Goal: Contribute content

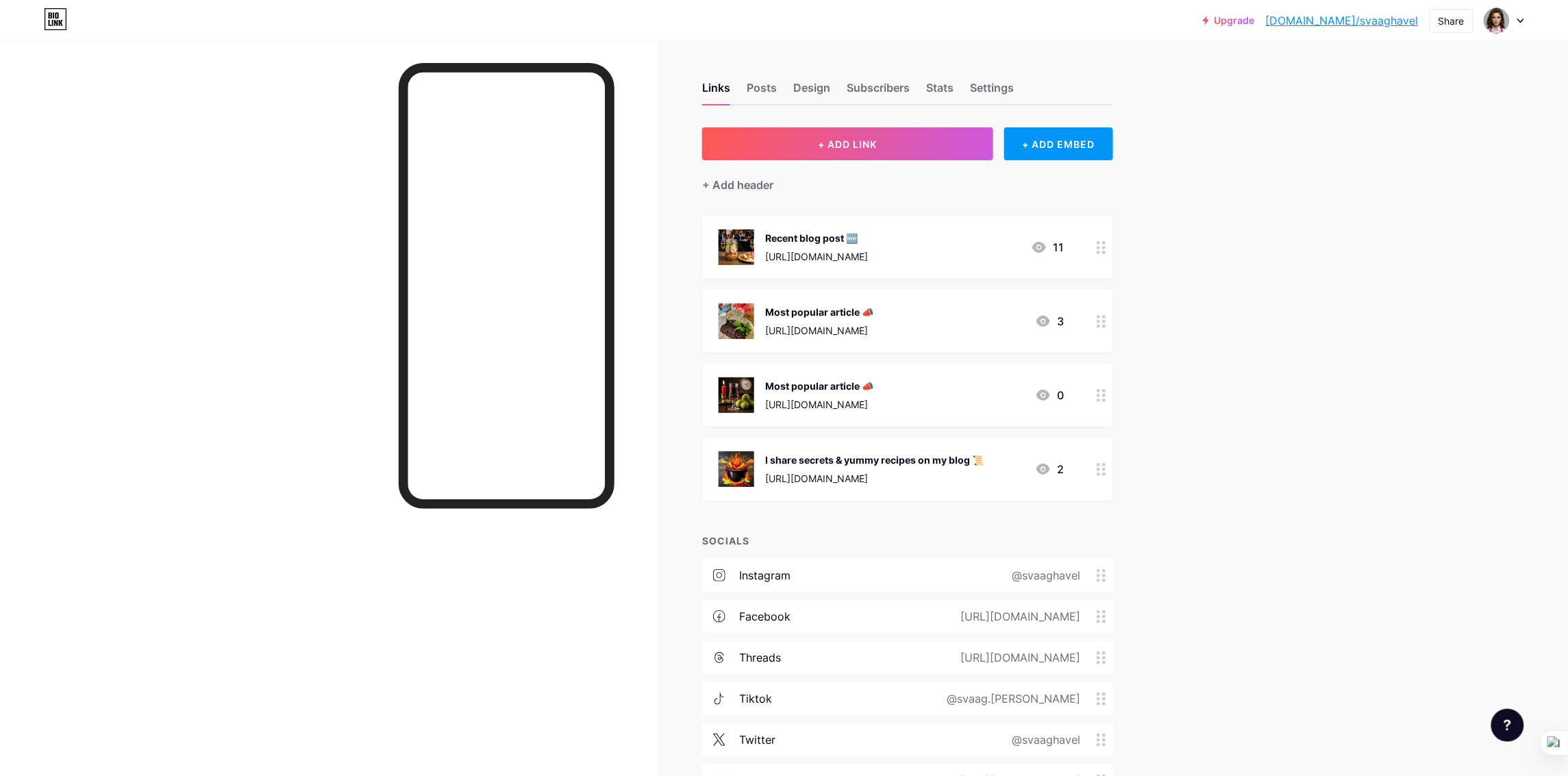
click at [868, 249] on div "[URL][DOMAIN_NAME]" at bounding box center [817, 256] width 103 height 14
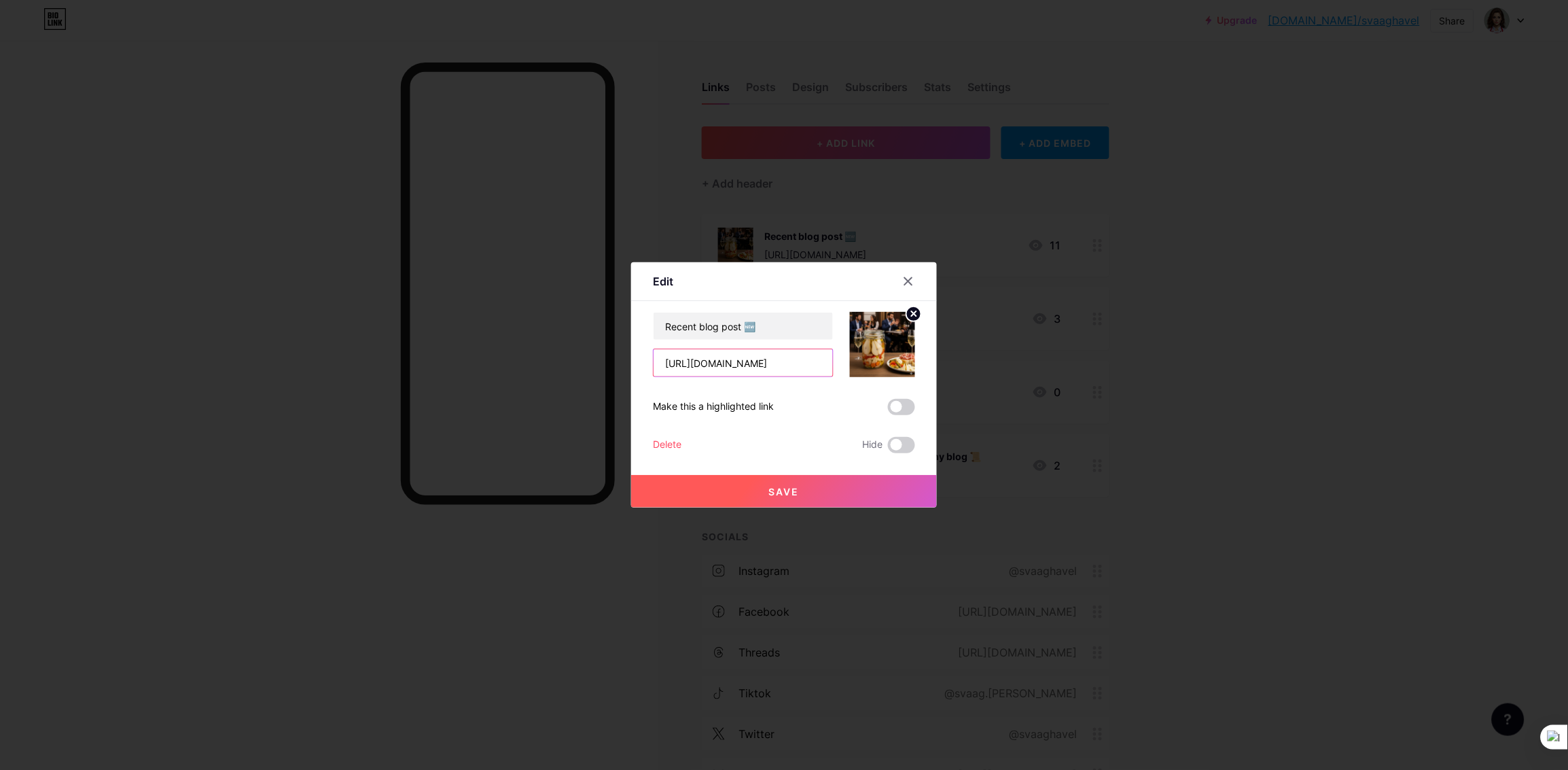
scroll to position [0, 199]
drag, startPoint x: 660, startPoint y: 363, endPoint x: 1010, endPoint y: 328, distance: 351.7
click at [1010, 328] on div "Edit Content YouTube Play YouTube video without leaving your page. ADD Vimeo Pl…" at bounding box center [784, 385] width 1568 height 770
paste input "fit-zemlovka-s-[GEOGRAPHIC_DATA]-[GEOGRAPHIC_DATA]-[GEOGRAPHIC_DATA]"
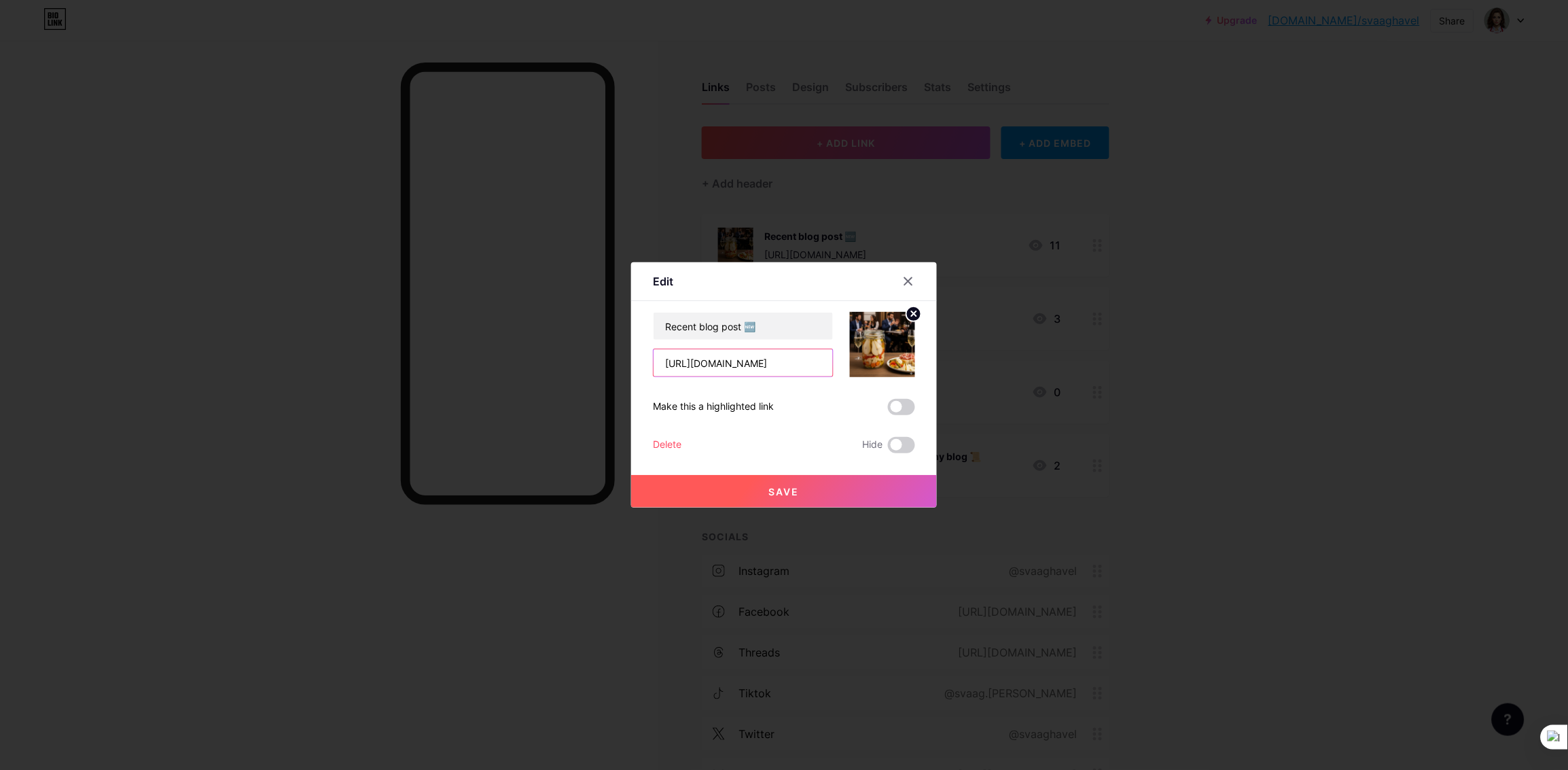
type input "[URL][DOMAIN_NAME]"
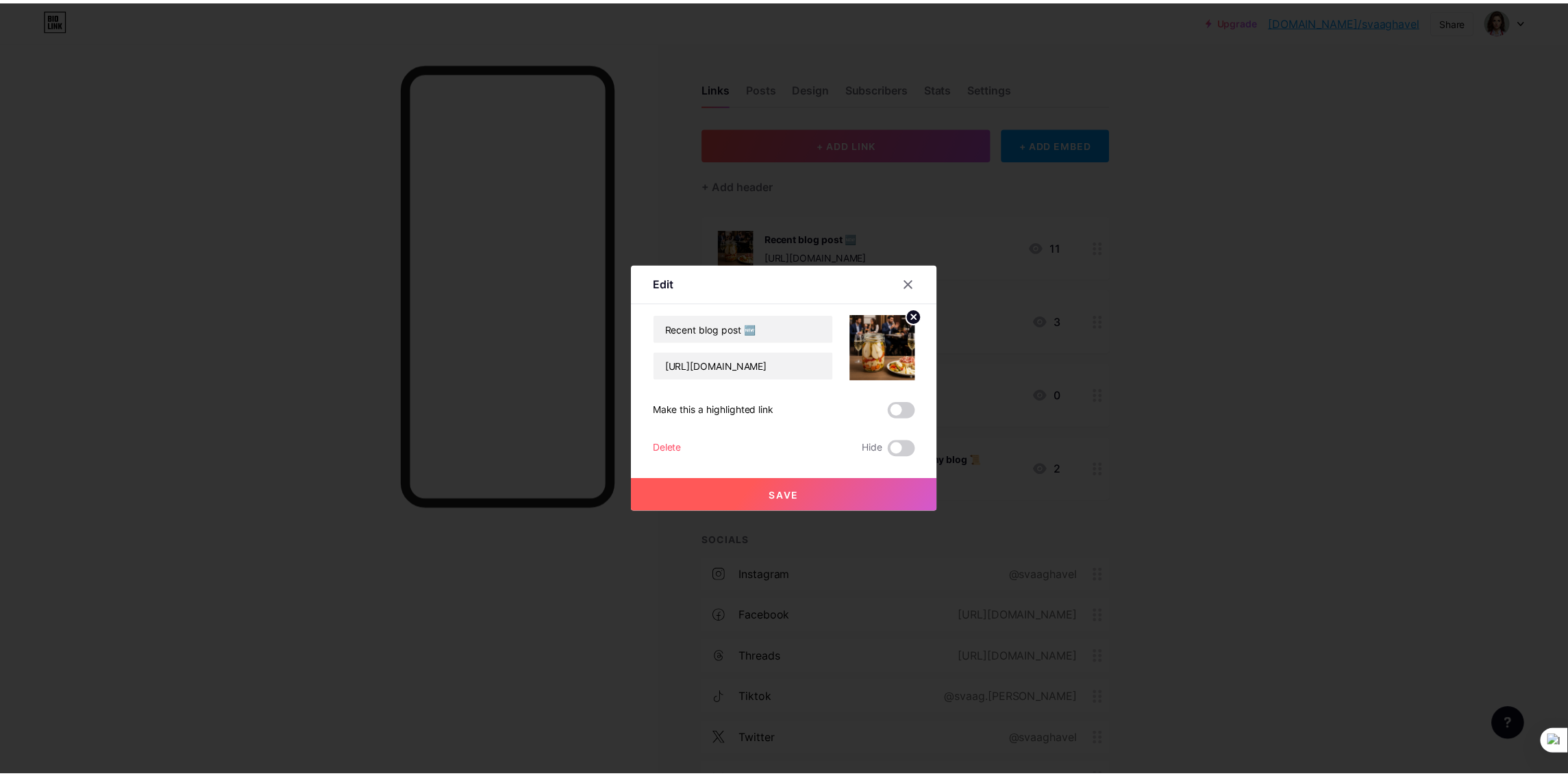
scroll to position [0, 0]
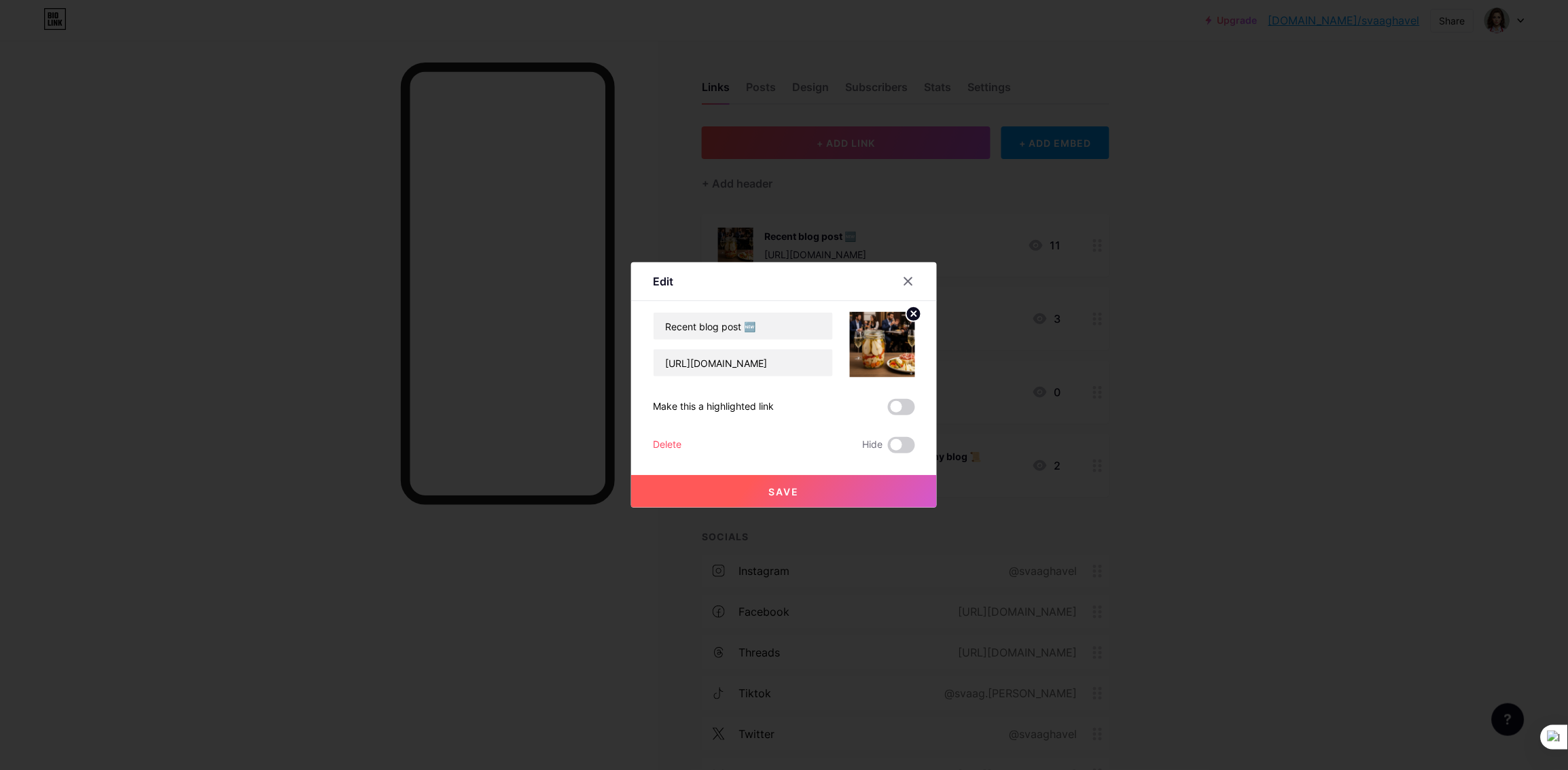
click at [916, 313] on circle at bounding box center [914, 314] width 15 height 15
click at [893, 339] on icon at bounding box center [882, 337] width 27 height 25
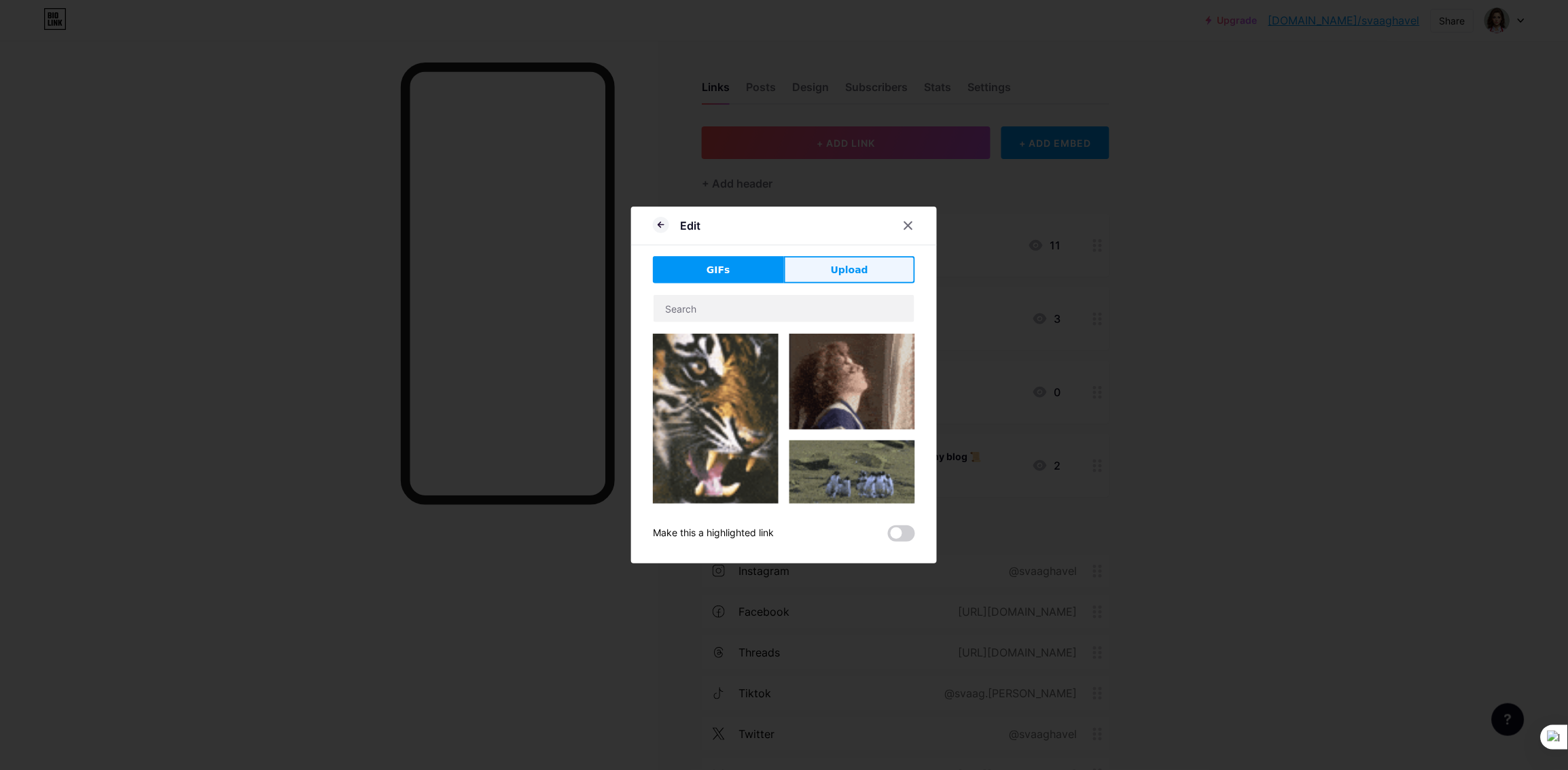
click at [856, 269] on span "Upload" at bounding box center [850, 270] width 38 height 14
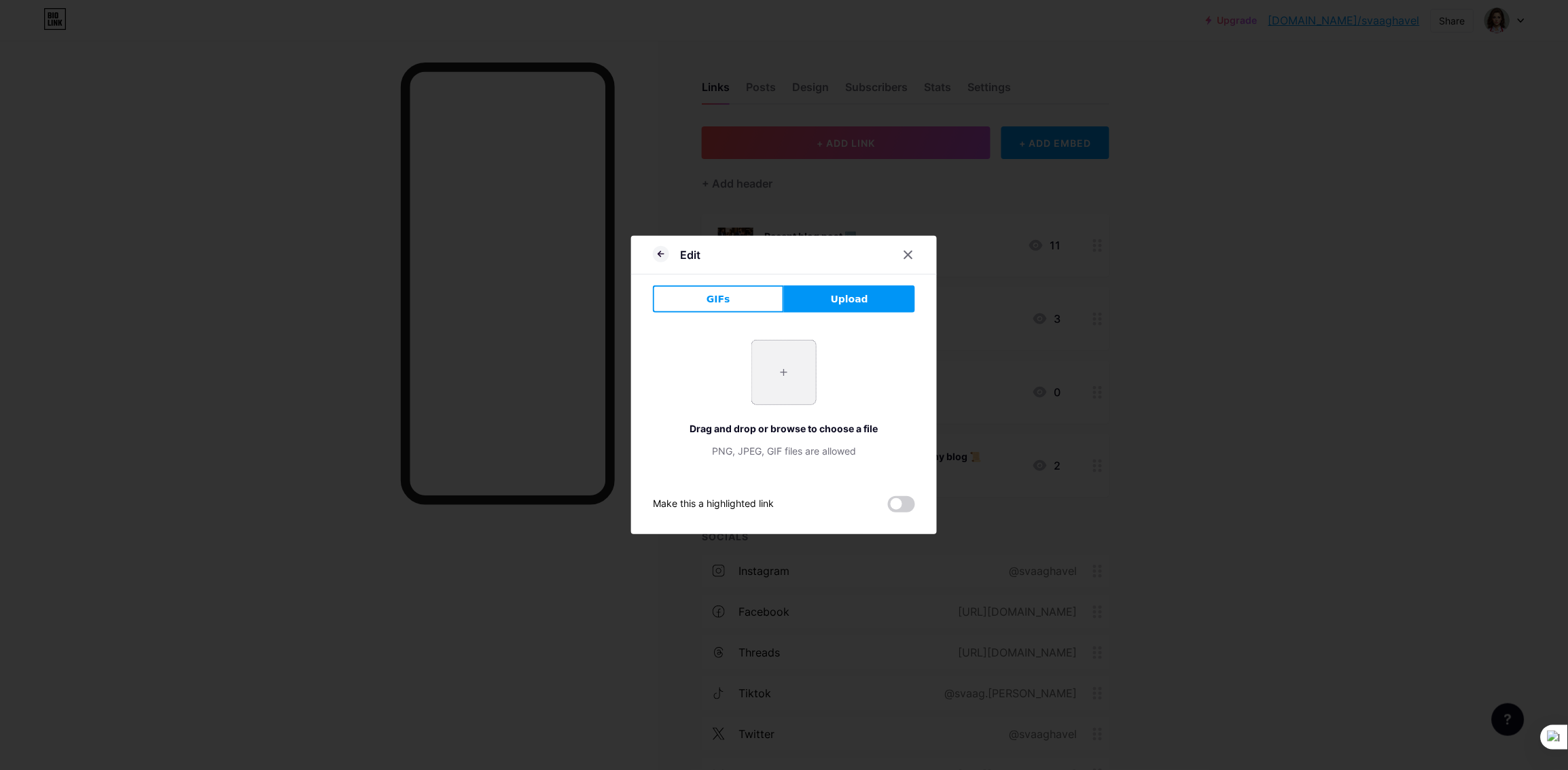
click at [783, 373] on input "file" at bounding box center [784, 372] width 64 height 64
type input "C:\fakepath\fitzemlovka.png"
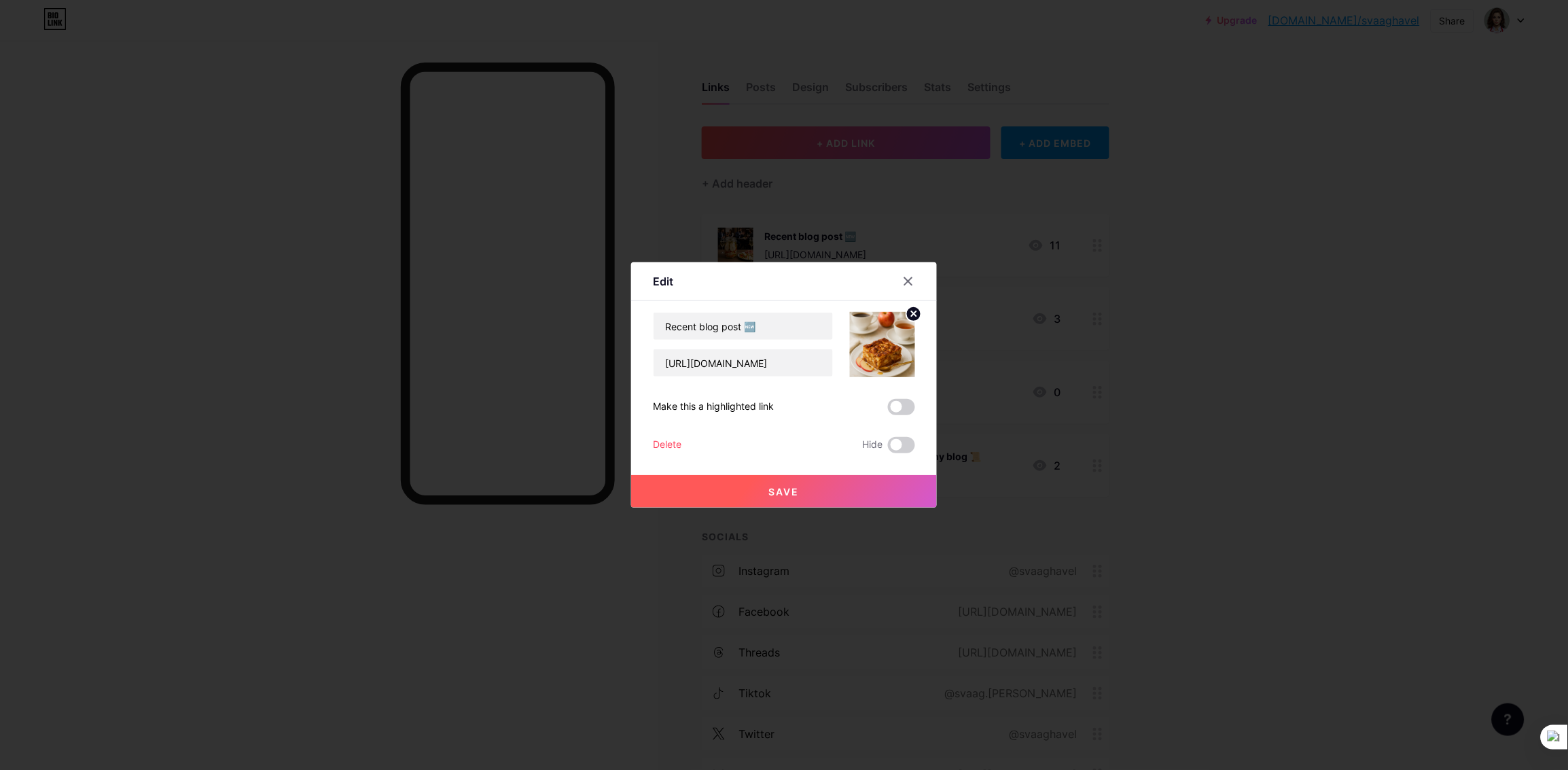
click at [778, 490] on span "Save" at bounding box center [784, 492] width 30 height 12
